Goal: Transaction & Acquisition: Purchase product/service

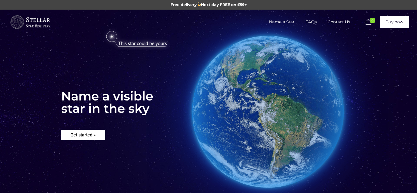
click at [91, 133] on rs-layer "Get started »" at bounding box center [83, 135] width 44 height 10
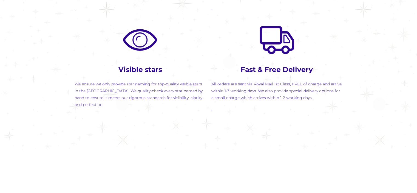
scroll to position [779, 0]
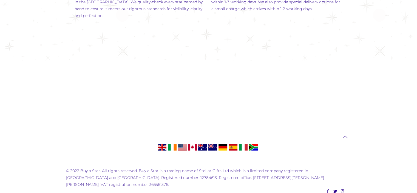
click at [346, 134] on icon at bounding box center [346, 137] width 8 height 7
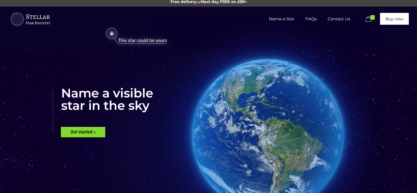
scroll to position [0, 0]
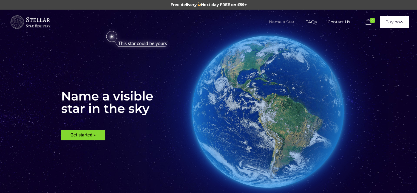
click at [285, 23] on span "Name a Star" at bounding box center [282, 22] width 37 height 16
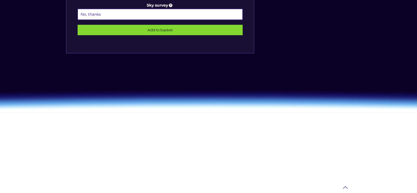
scroll to position [439, 0]
